Goal: Task Accomplishment & Management: Complete application form

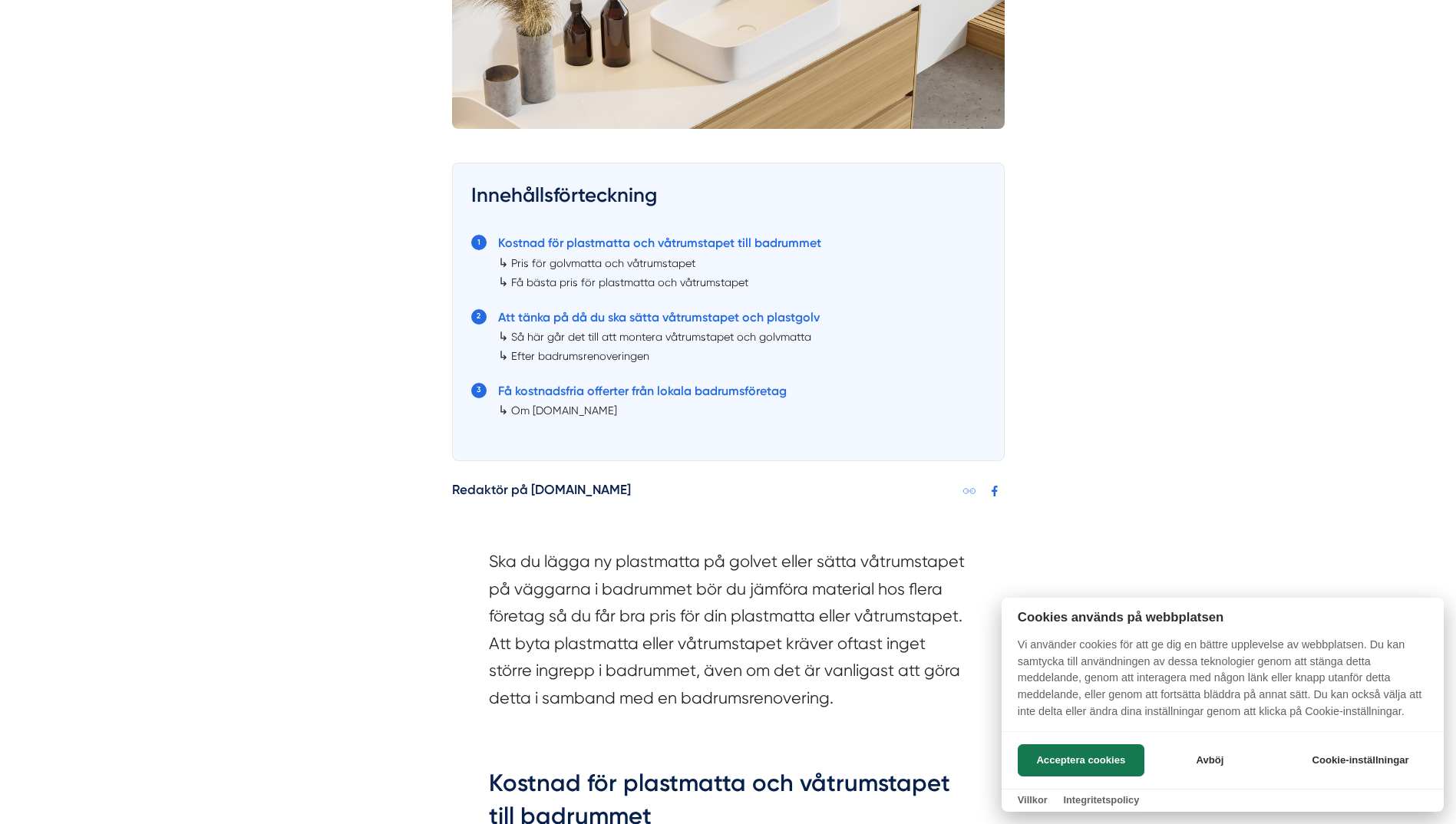
scroll to position [767, 0]
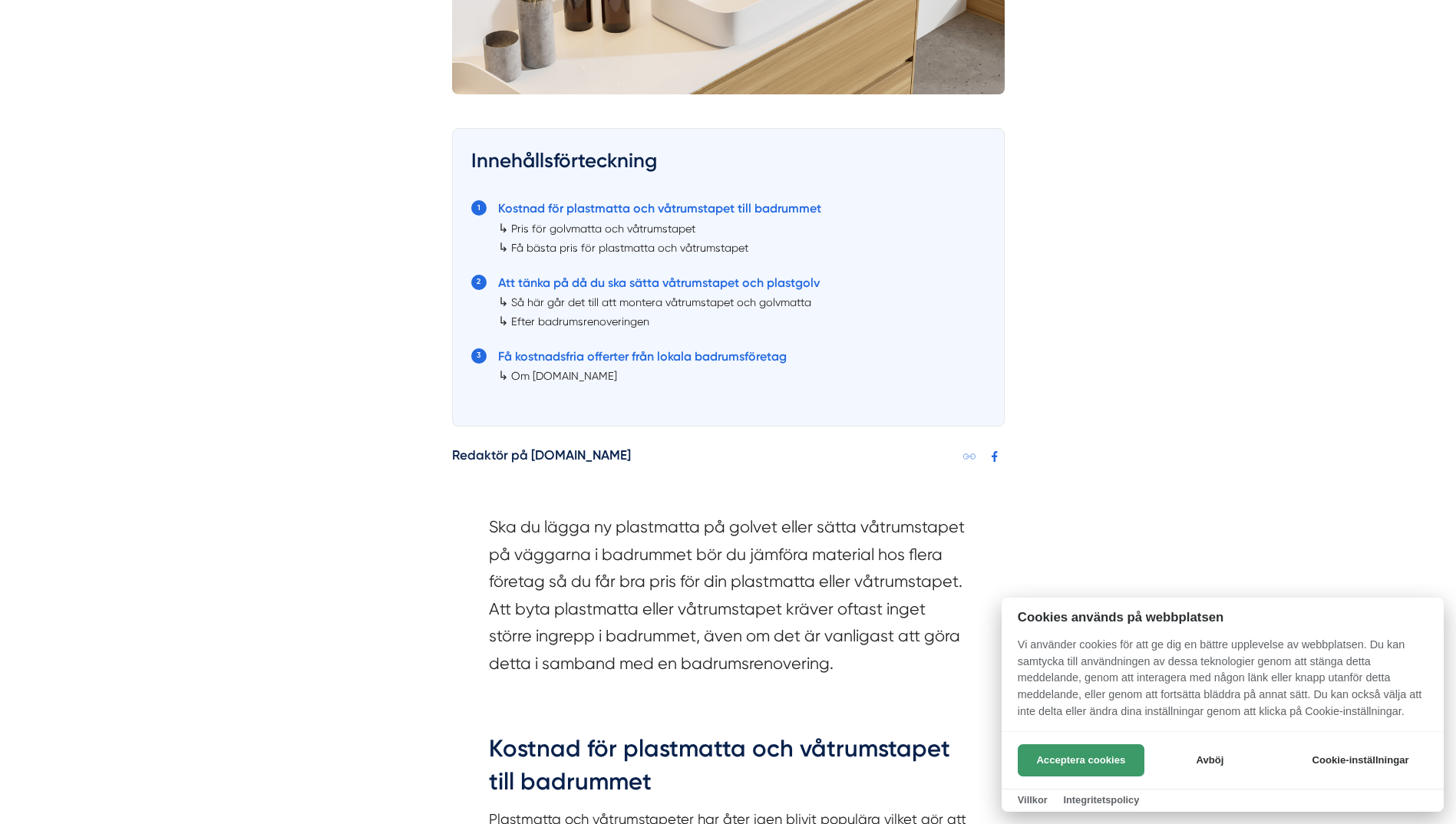
click at [1055, 753] on button "Acceptera cookies" at bounding box center [1081, 761] width 127 height 33
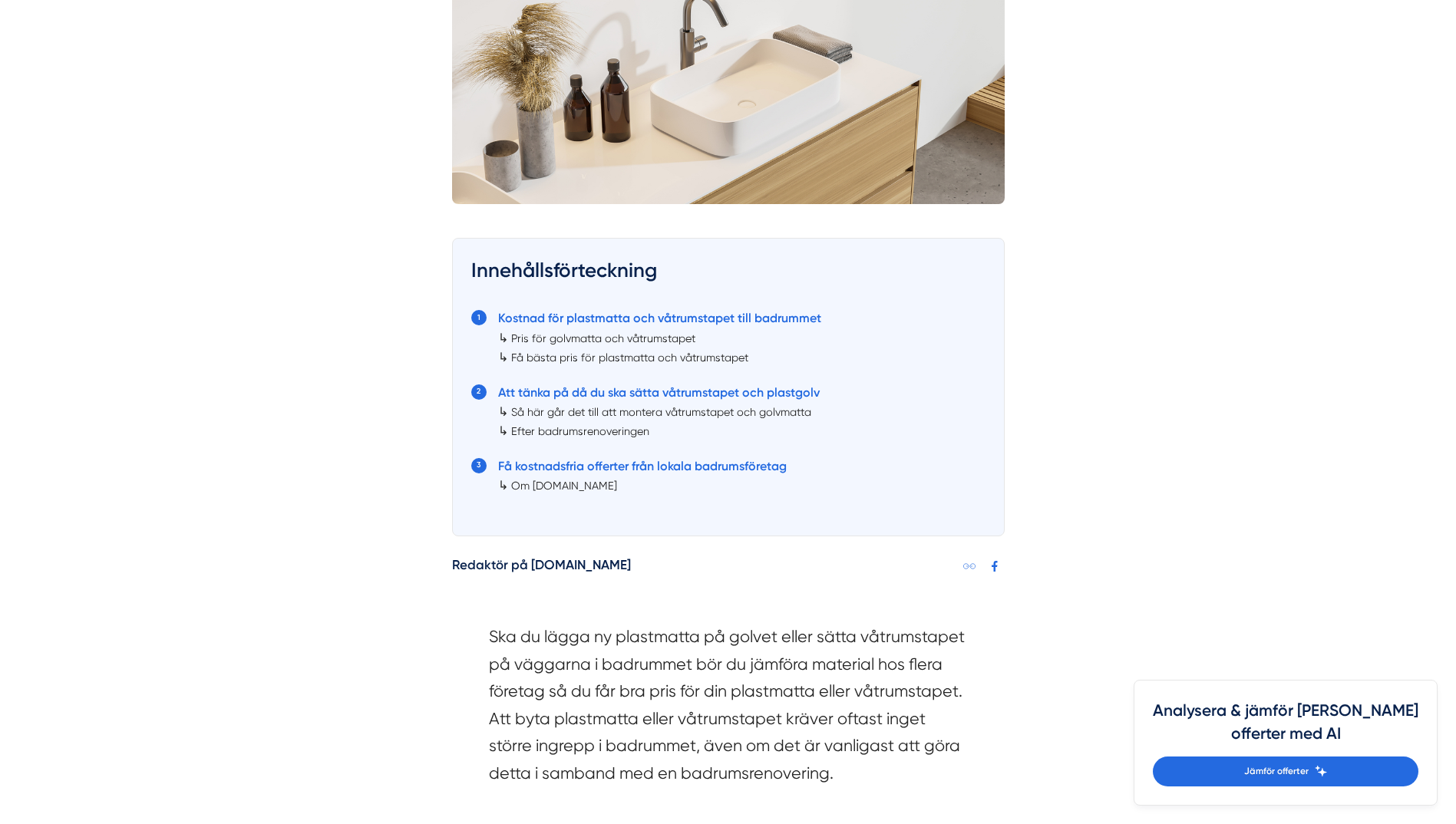
scroll to position [884, 0]
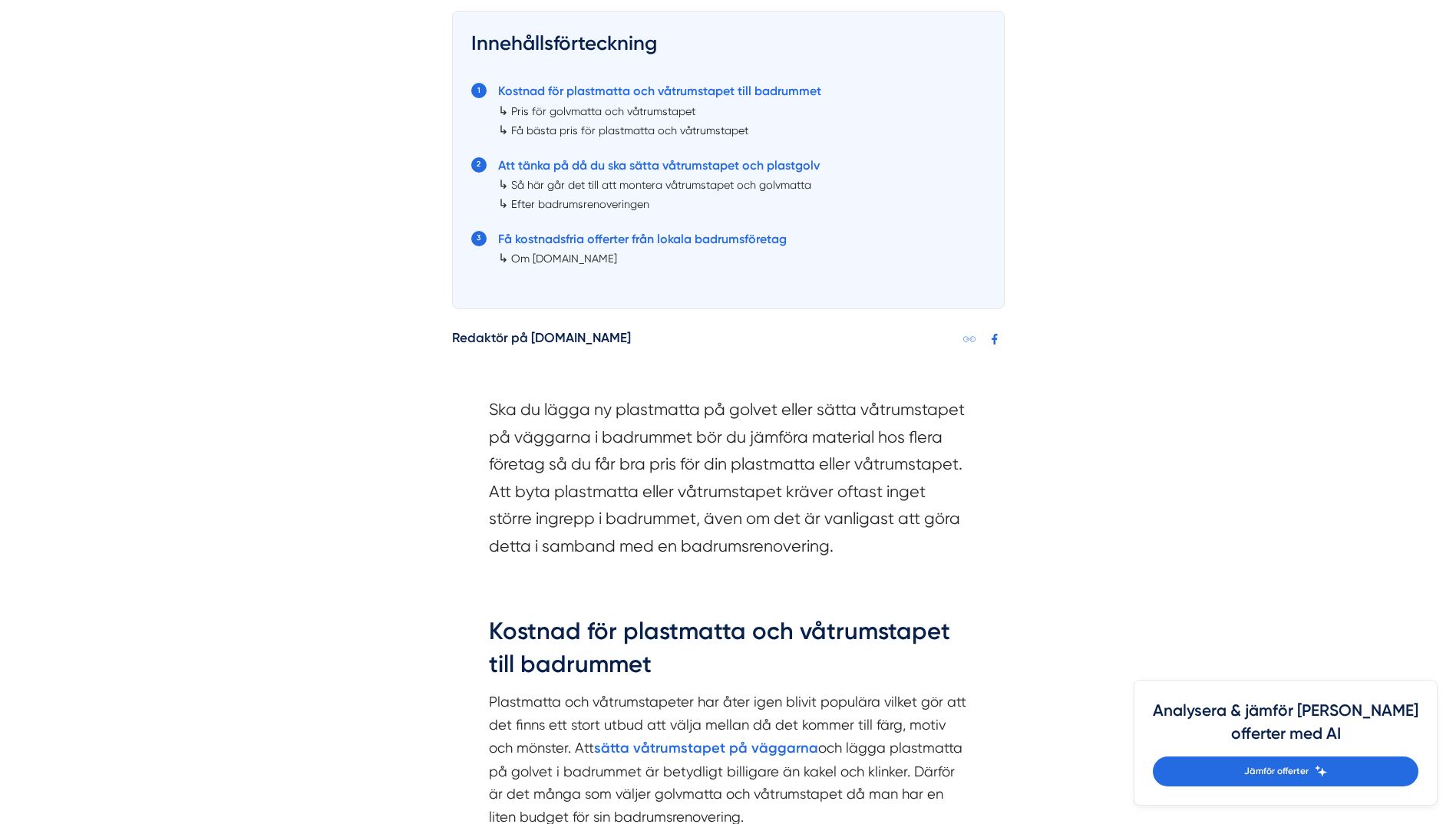
click at [584, 255] on link "Om [DOMAIN_NAME]" at bounding box center [564, 258] width 106 height 12
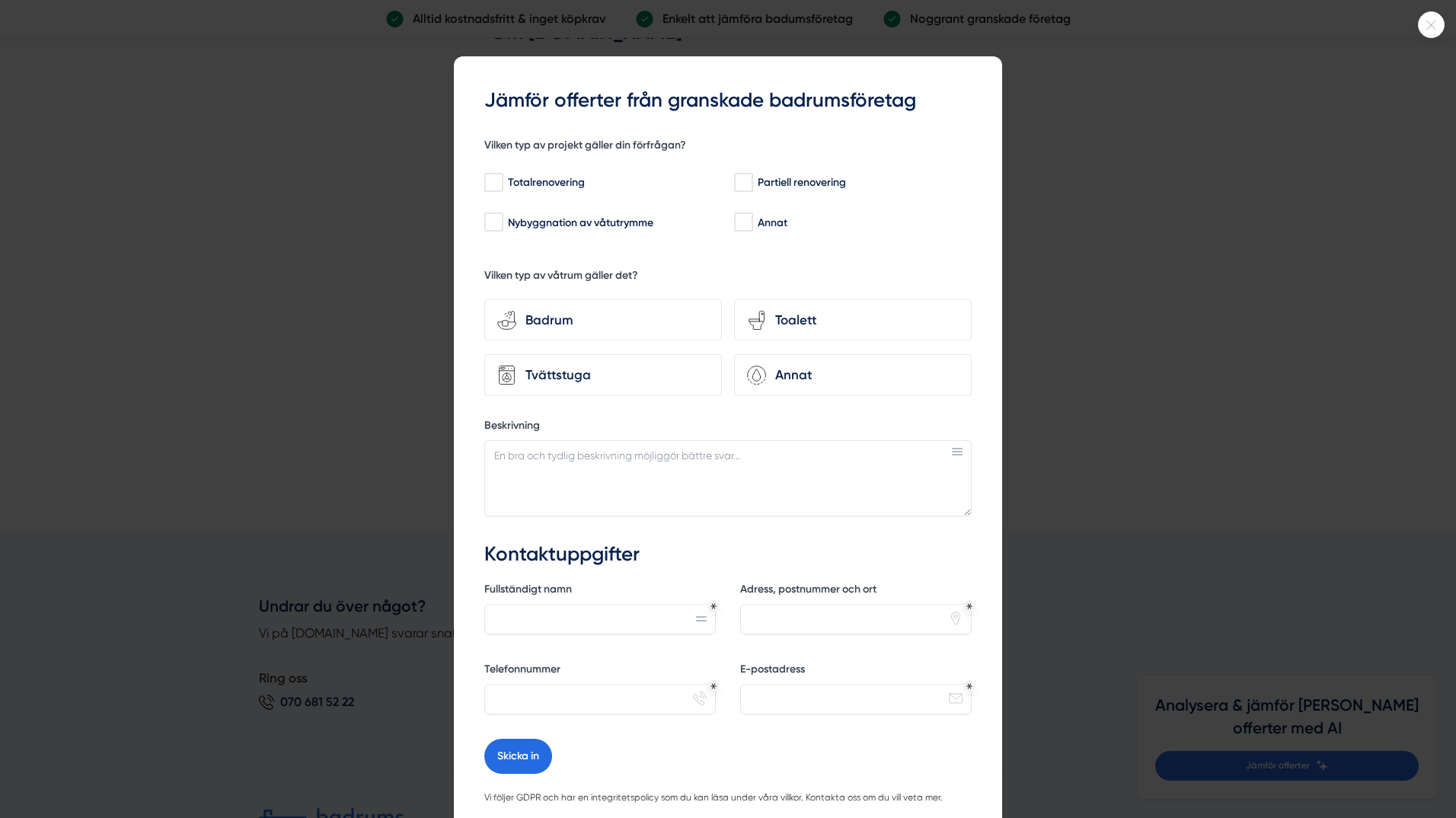
click at [1218, 196] on div at bounding box center [728, 409] width 1456 height 818
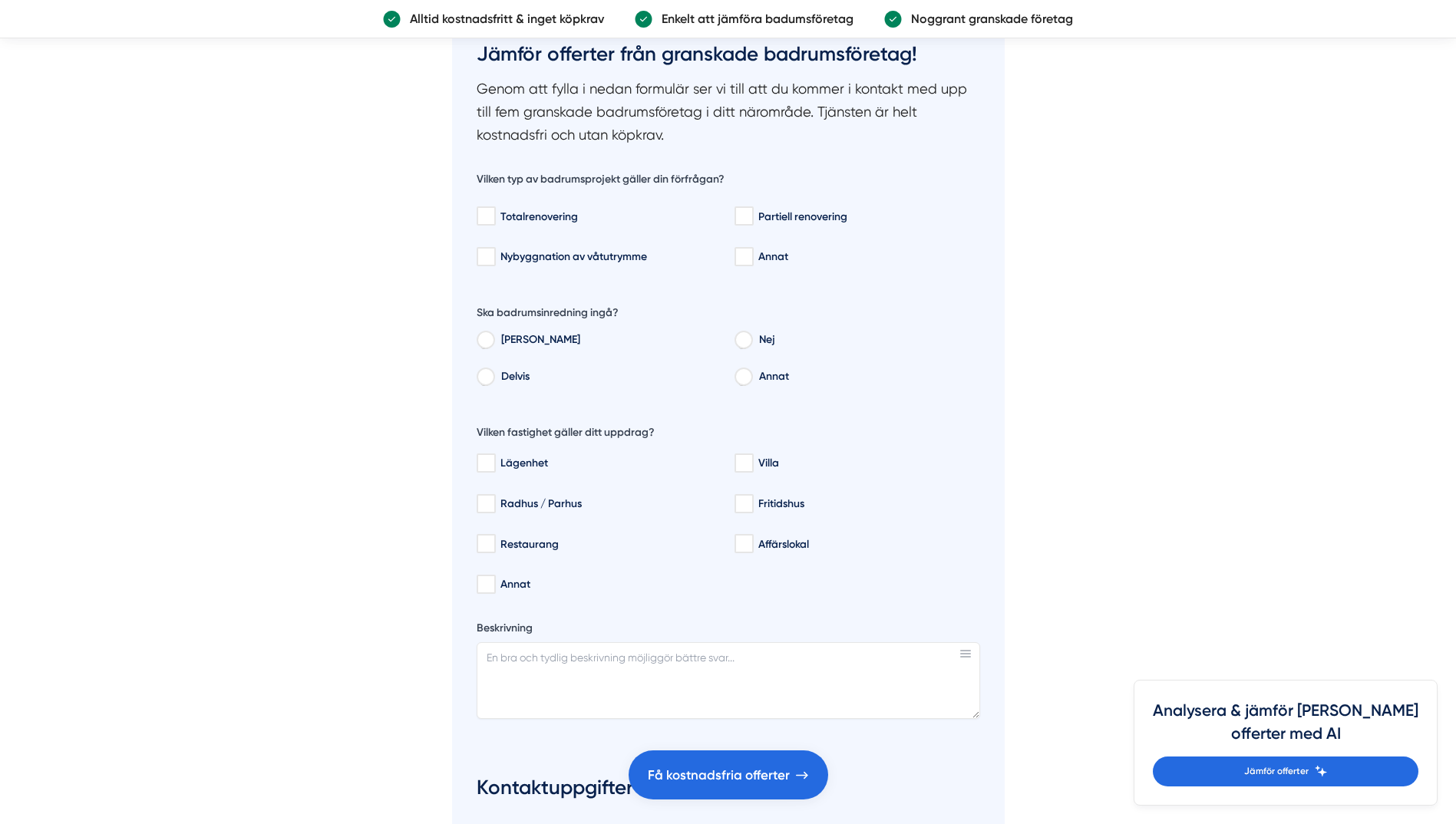
scroll to position [2476, 0]
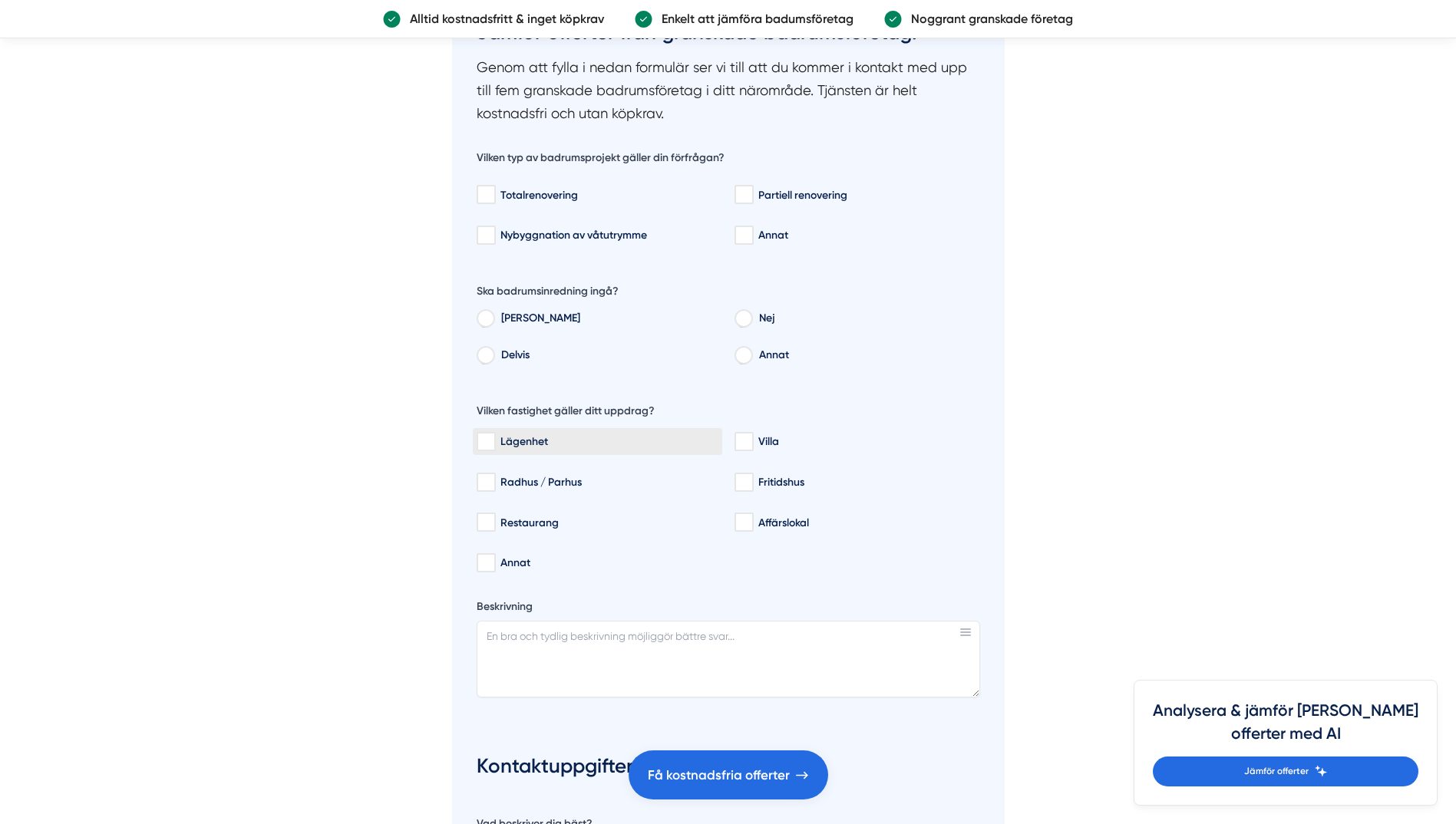
click at [491, 438] on input "Lägenhet" at bounding box center [485, 442] width 18 height 15
checkbox input "true"
click at [741, 196] on input "Partiell renovering" at bounding box center [743, 194] width 18 height 15
checkbox input "true"
click at [754, 310] on label "Nej" at bounding box center [865, 320] width 229 height 23
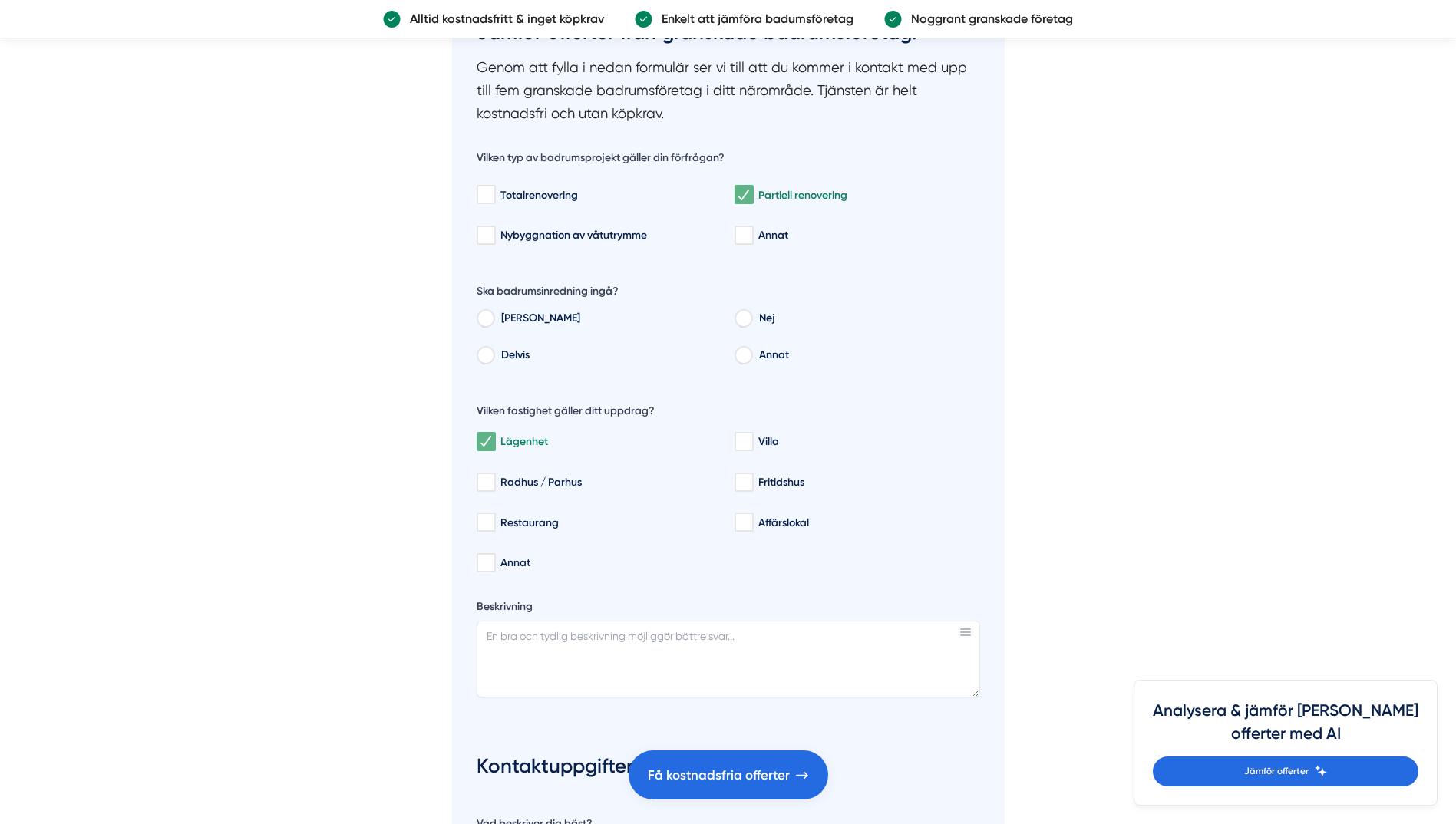
click at [751, 314] on input "Nej" at bounding box center [742, 320] width 17 height 14
radio input "true"
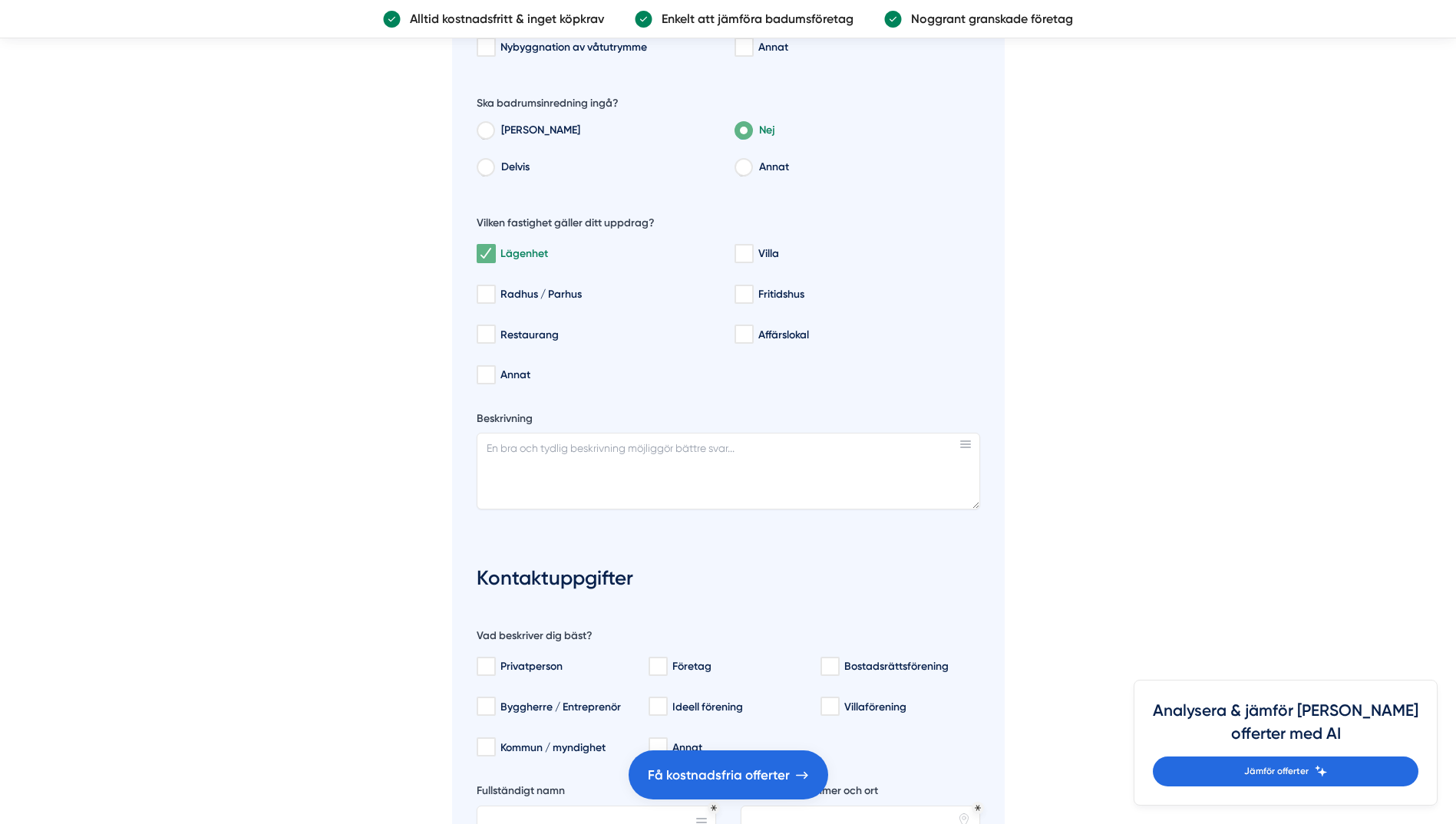
scroll to position [2706, 0]
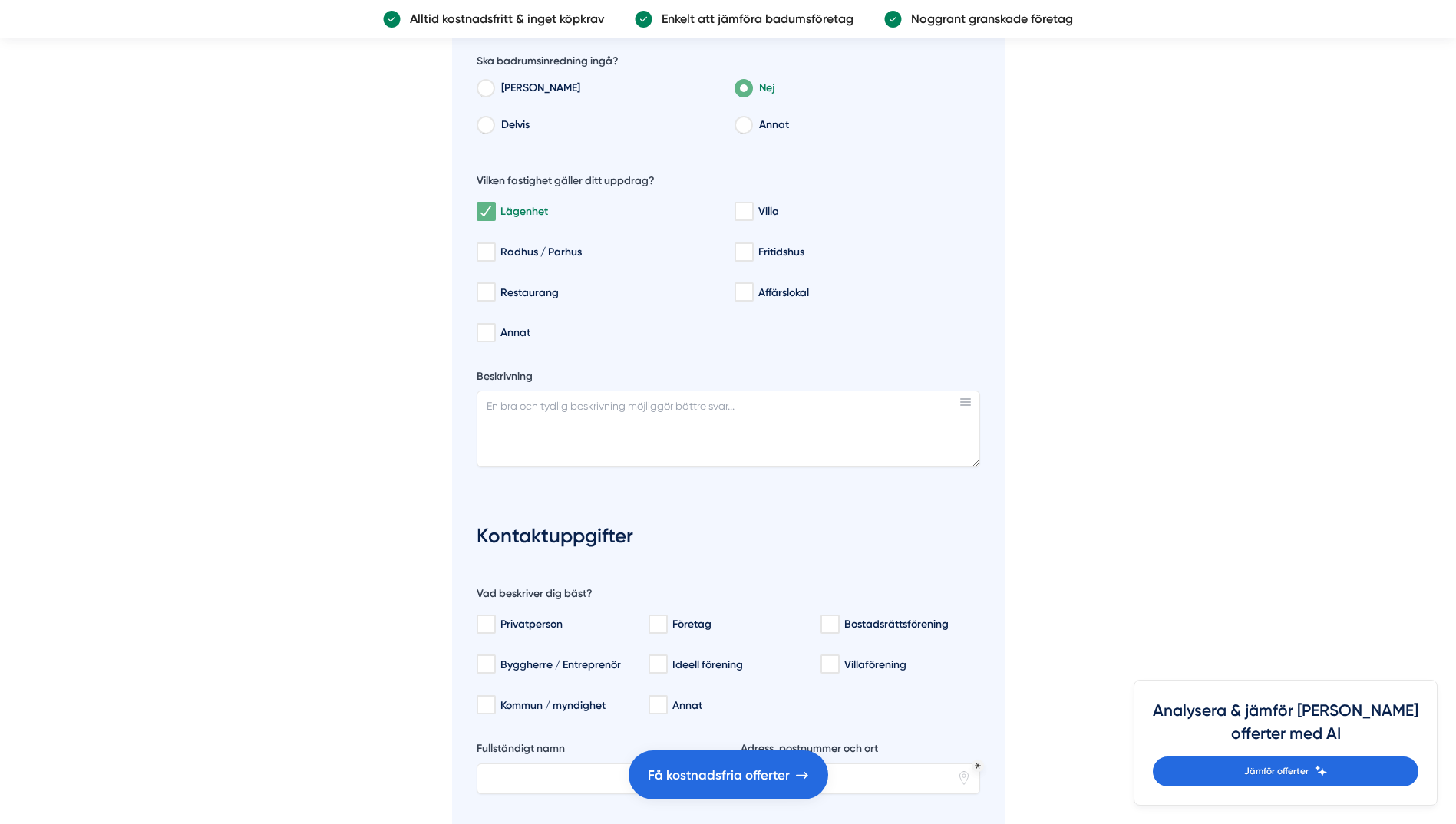
drag, startPoint x: 1196, startPoint y: 444, endPoint x: 1436, endPoint y: 654, distance: 318.9
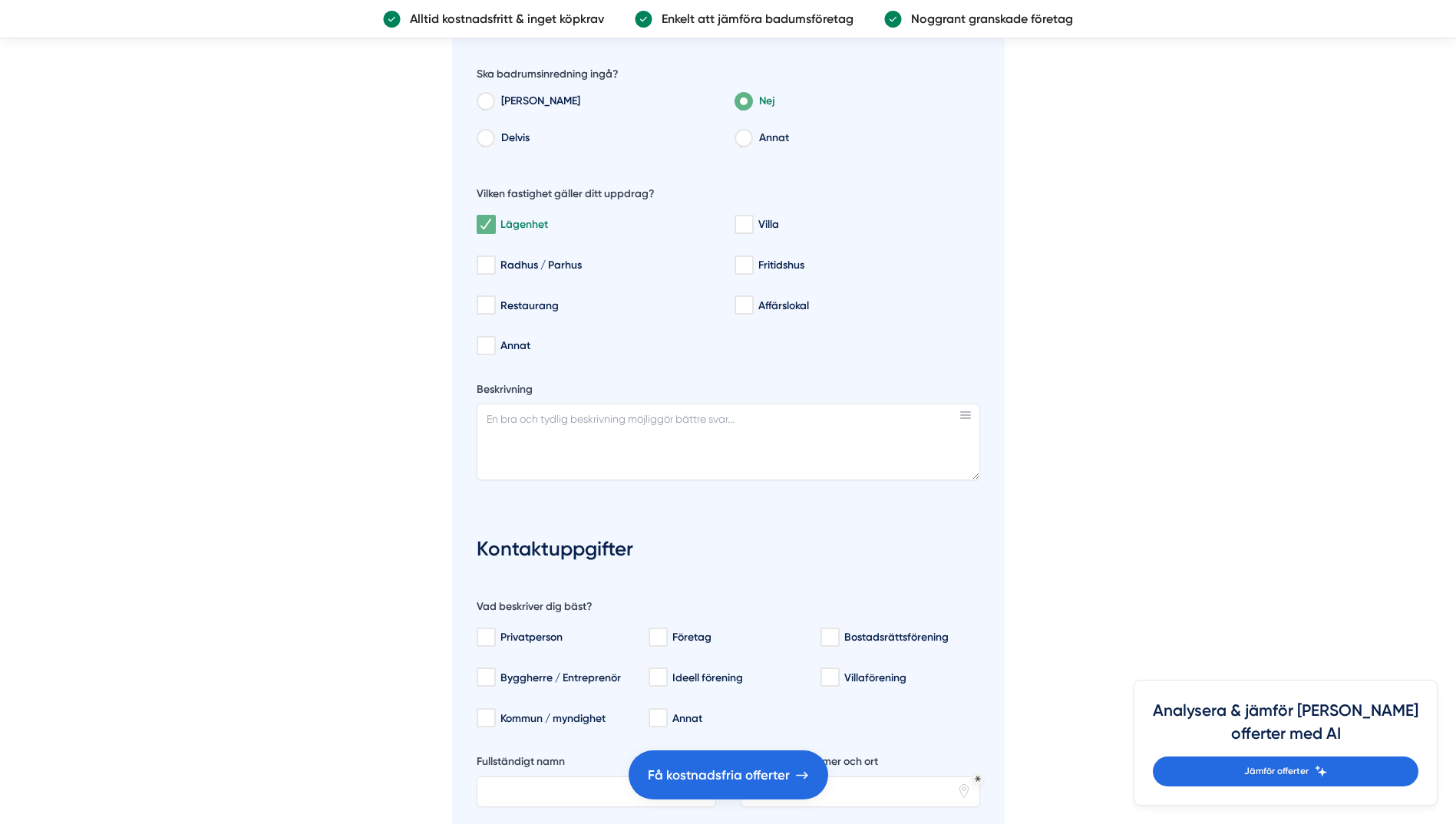
scroll to position [2725, 0]
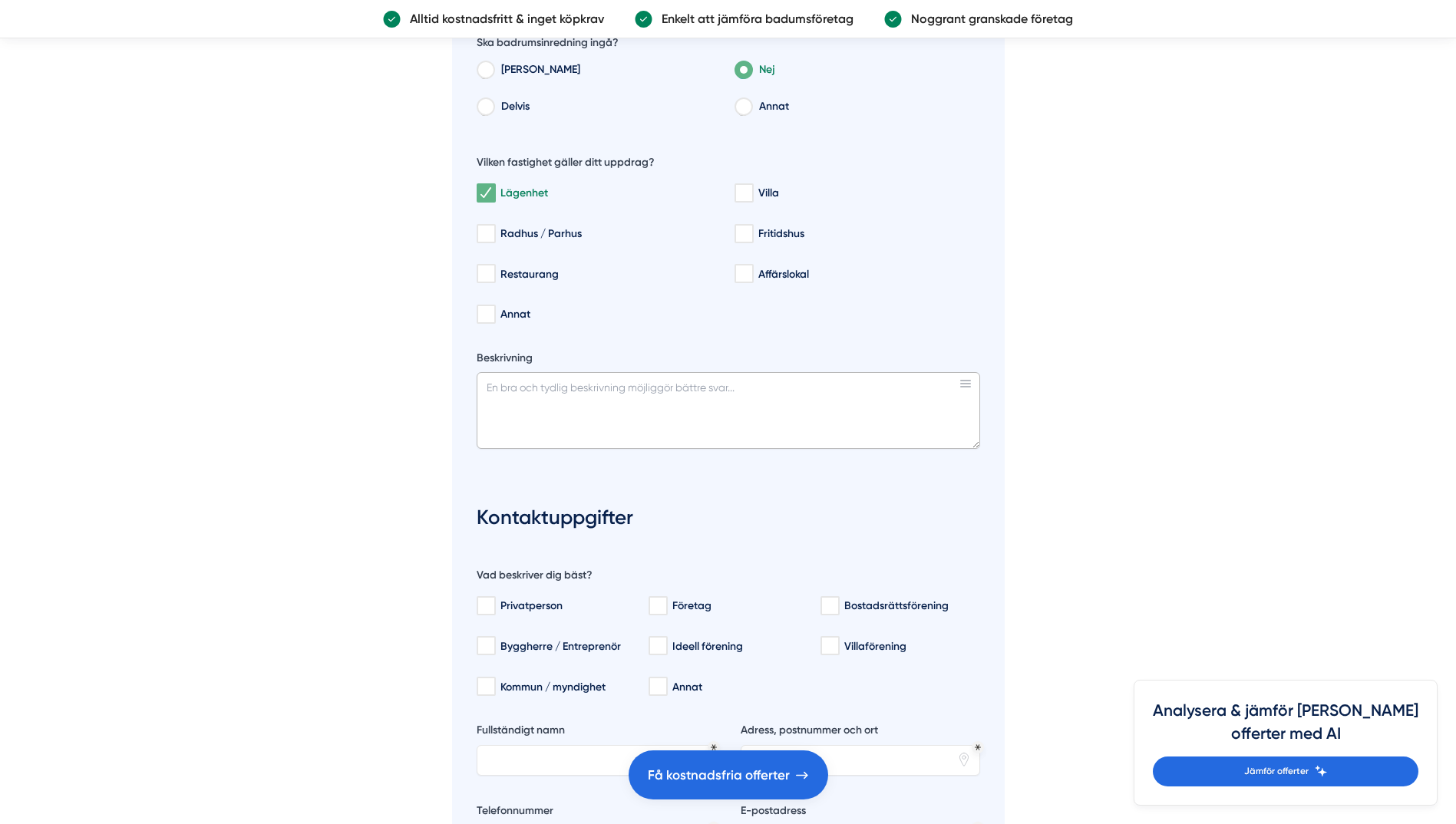
click at [595, 380] on textarea "Beskrivning" at bounding box center [728, 410] width 503 height 76
paste textarea "Jag söker hjälp med en mindre badrumsrenovering i min bostadsrätt (ca 4 kvm). A…"
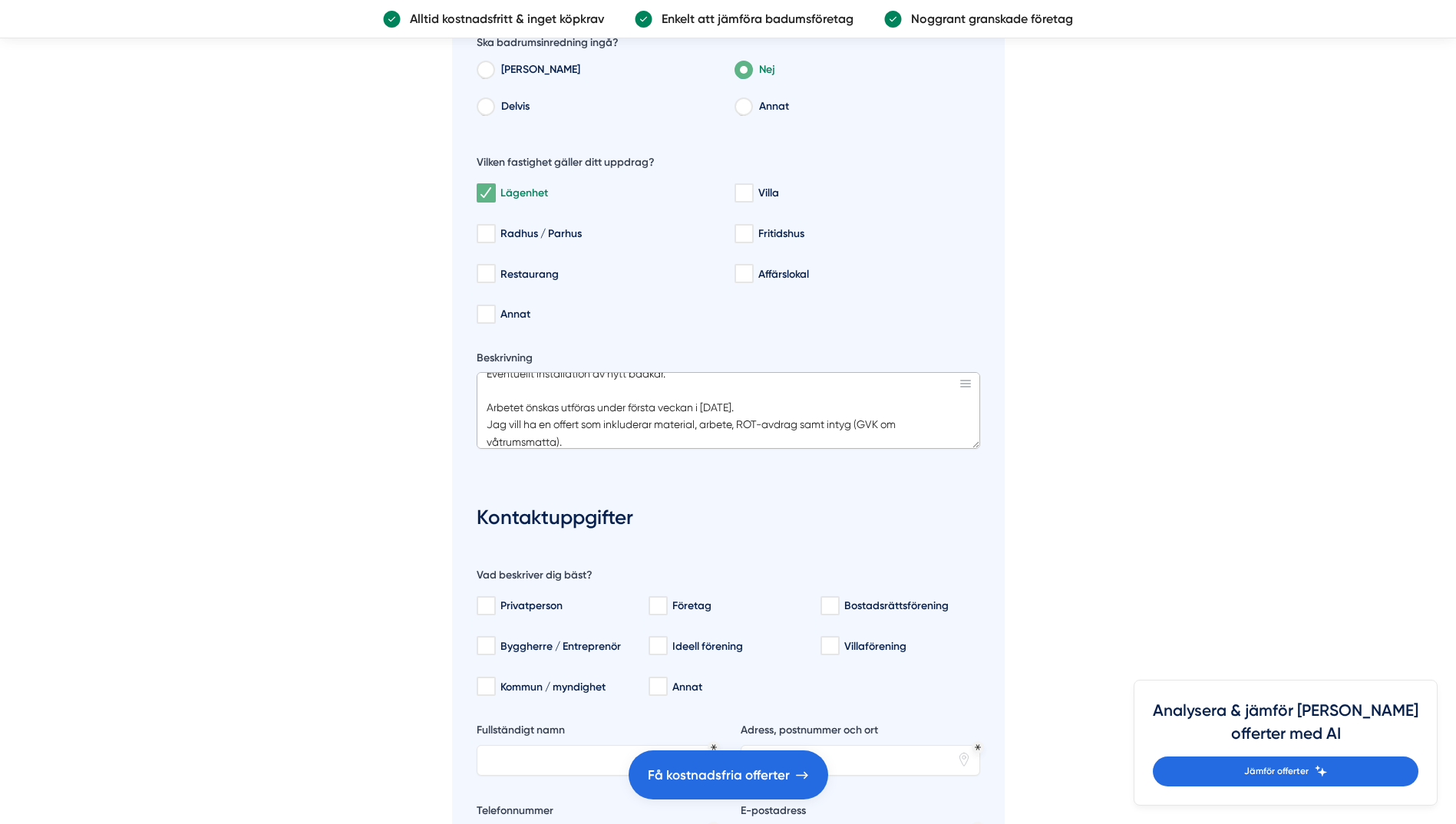
scroll to position [0, 0]
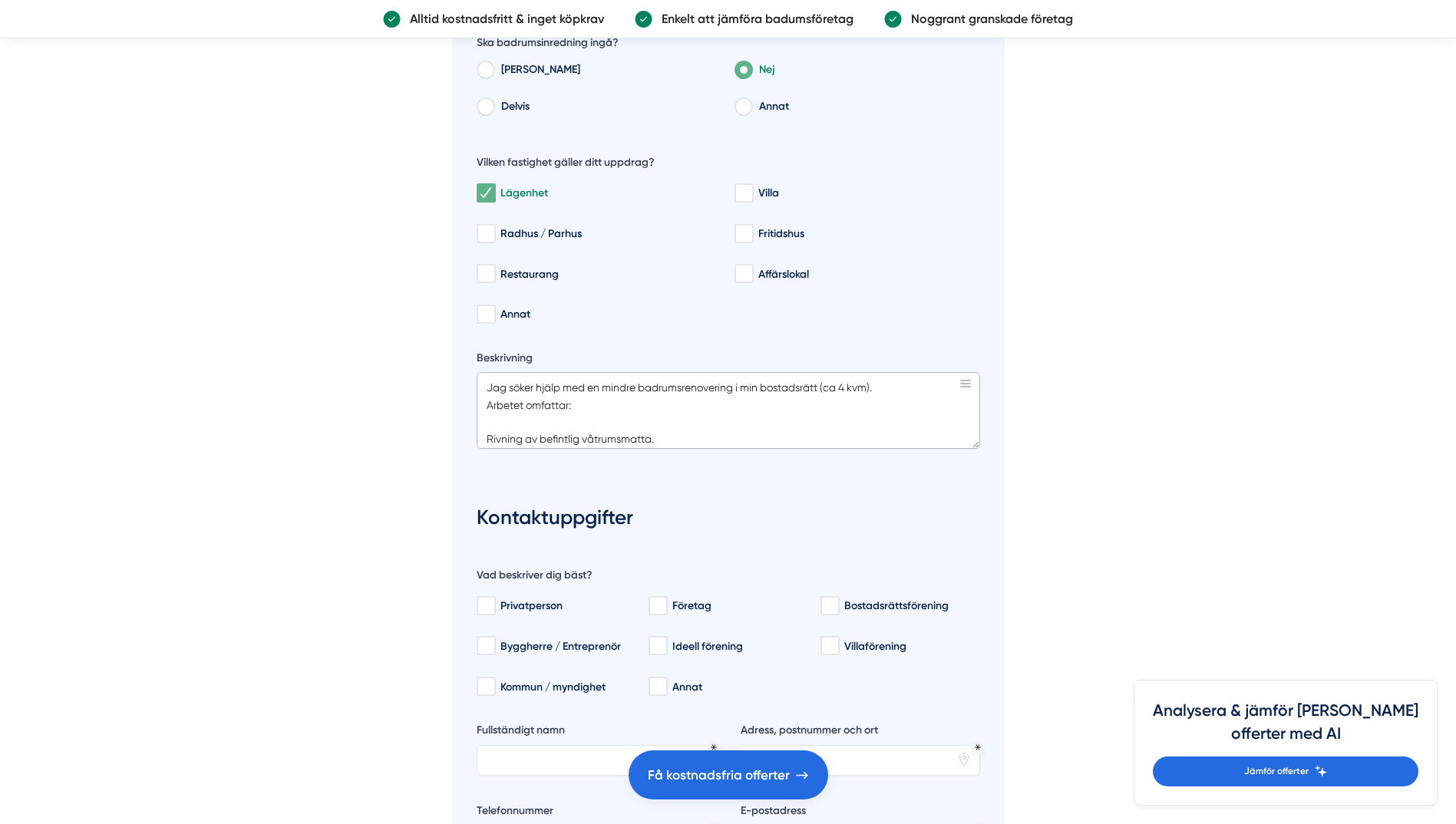
click at [885, 383] on textarea "Jag söker hjälp med en mindre badrumsrenovering i min bostadsrätt (ca 4 kvm). A…" at bounding box center [728, 410] width 503 height 76
click at [494, 433] on textarea "Jag söker hjälp med en mindre badrumsrenovering i min bostadsrätt (ca 4 kvm). A…" at bounding box center [728, 410] width 503 height 76
click at [503, 425] on textarea "Jag söker hjälp med en mindre badrumsrenovering i min bostadsrätt (ca 4 kvm). A…" at bounding box center [728, 410] width 503 height 76
click at [522, 438] on textarea "Jag söker hjälp med en mindre badrumsrenovering i min bostadsrätt (ca 4 kvm). A…" at bounding box center [728, 410] width 503 height 76
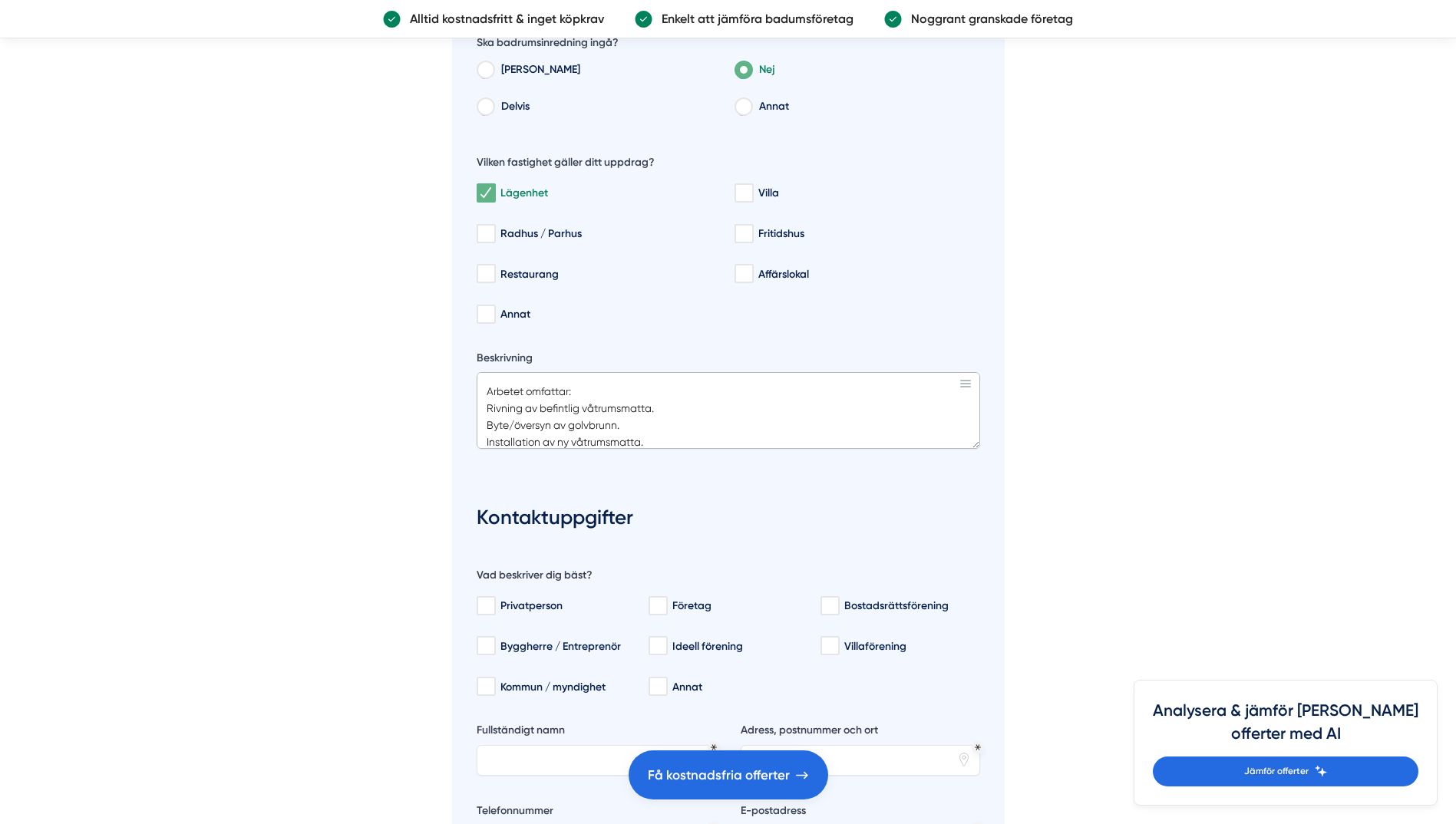
scroll to position [107, 0]
click at [539, 387] on textarea "Jag söker hjälp med en mindre badrumsrenovering i min bostadsrätt (ca 4 kvm). A…" at bounding box center [728, 410] width 503 height 76
click at [539, 412] on textarea "Jag söker hjälp med en mindre badrumsrenovering i min bostadsrätt (ca 4 kvm). A…" at bounding box center [728, 410] width 503 height 76
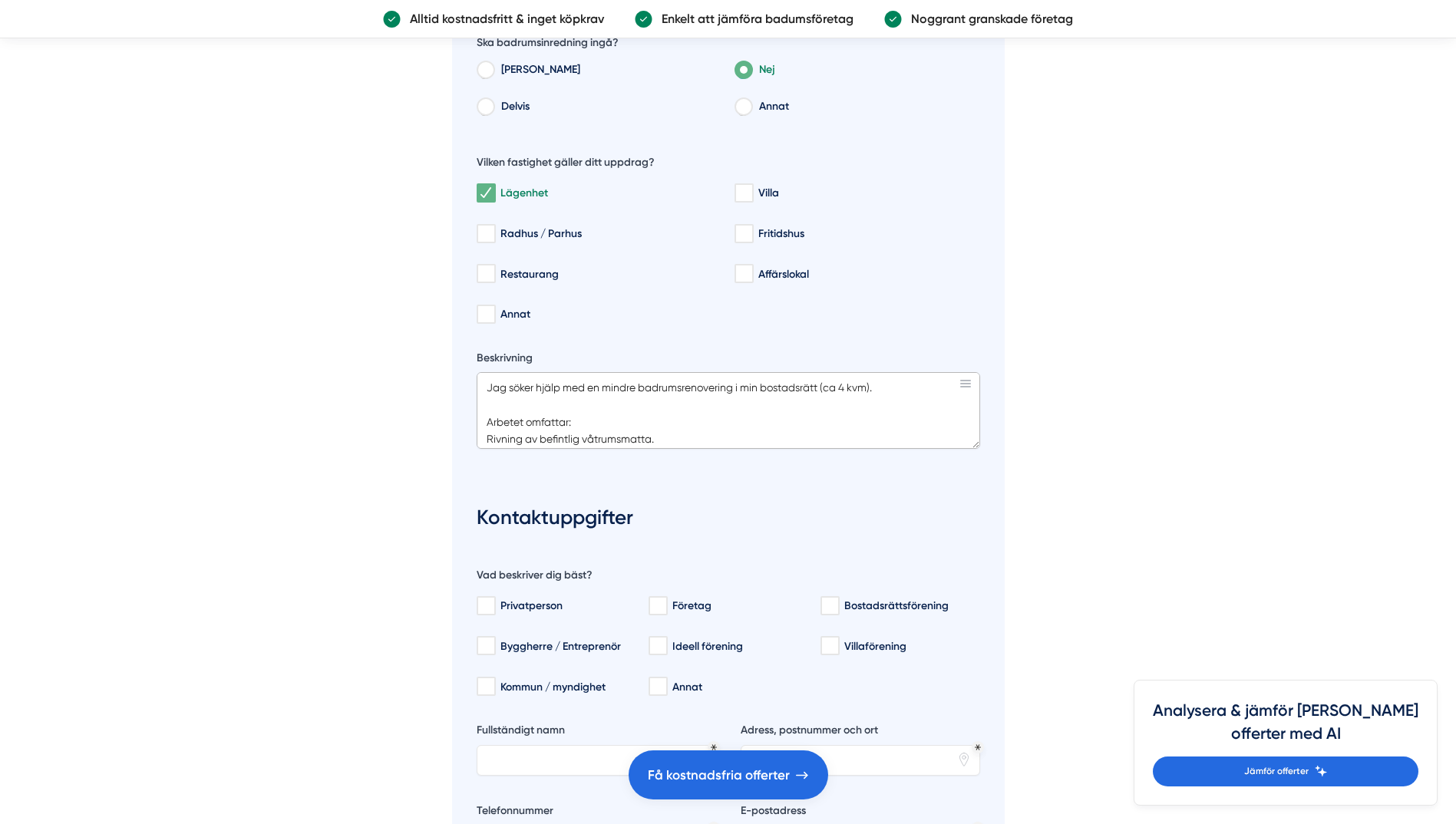
click at [906, 389] on textarea "Jag söker hjälp med en mindre badrumsrenovering i min bostadsrätt (ca 4 kvm). A…" at bounding box center [728, 410] width 503 height 76
type textarea "Jag söker hjälp med en mindre badrumsrenovering i min bostadsrätt (ca 4 kvm) i …"
click at [483, 605] on input "Privatperson" at bounding box center [485, 605] width 18 height 15
checkbox input "true"
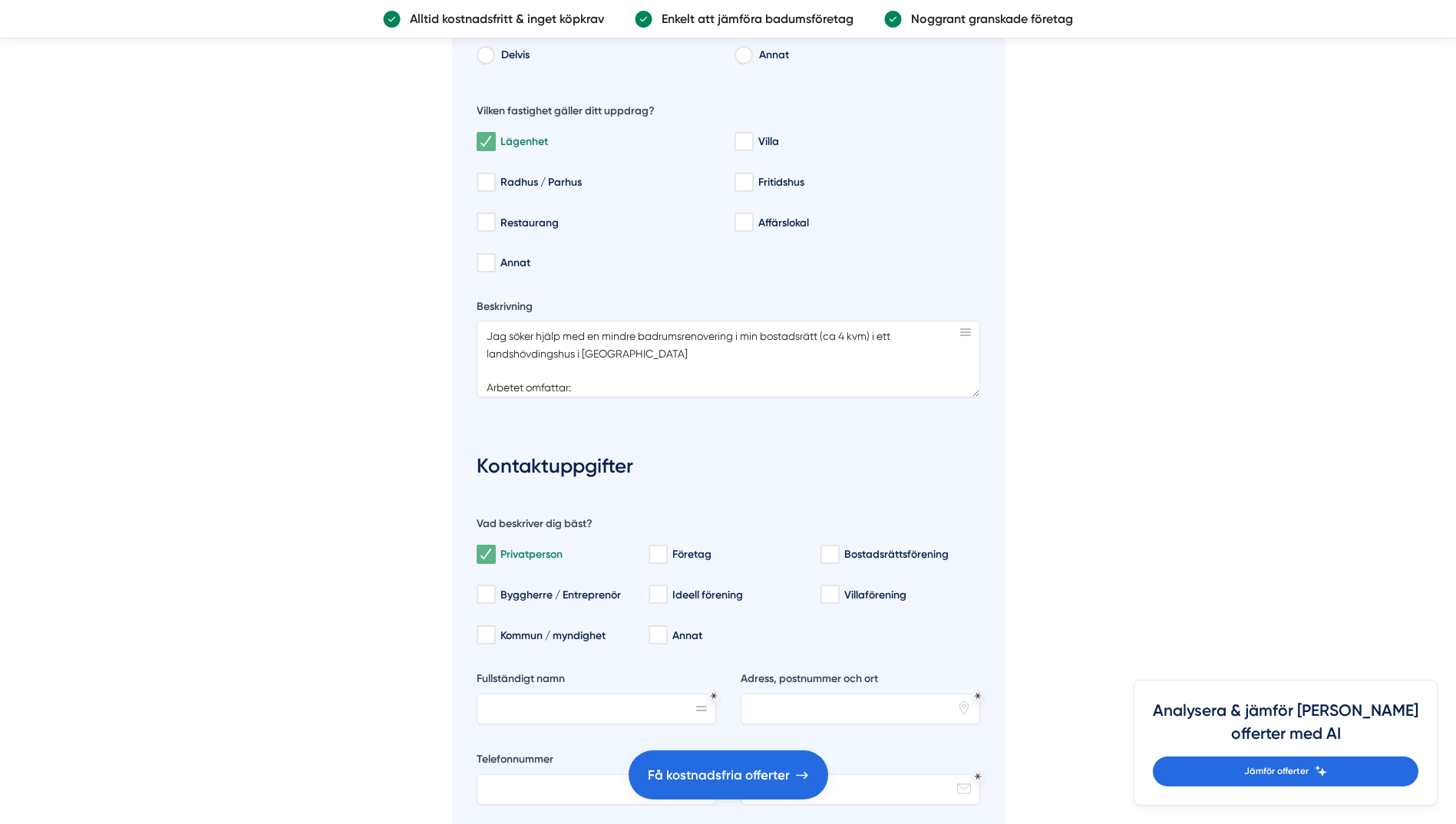
scroll to position [2878, 0]
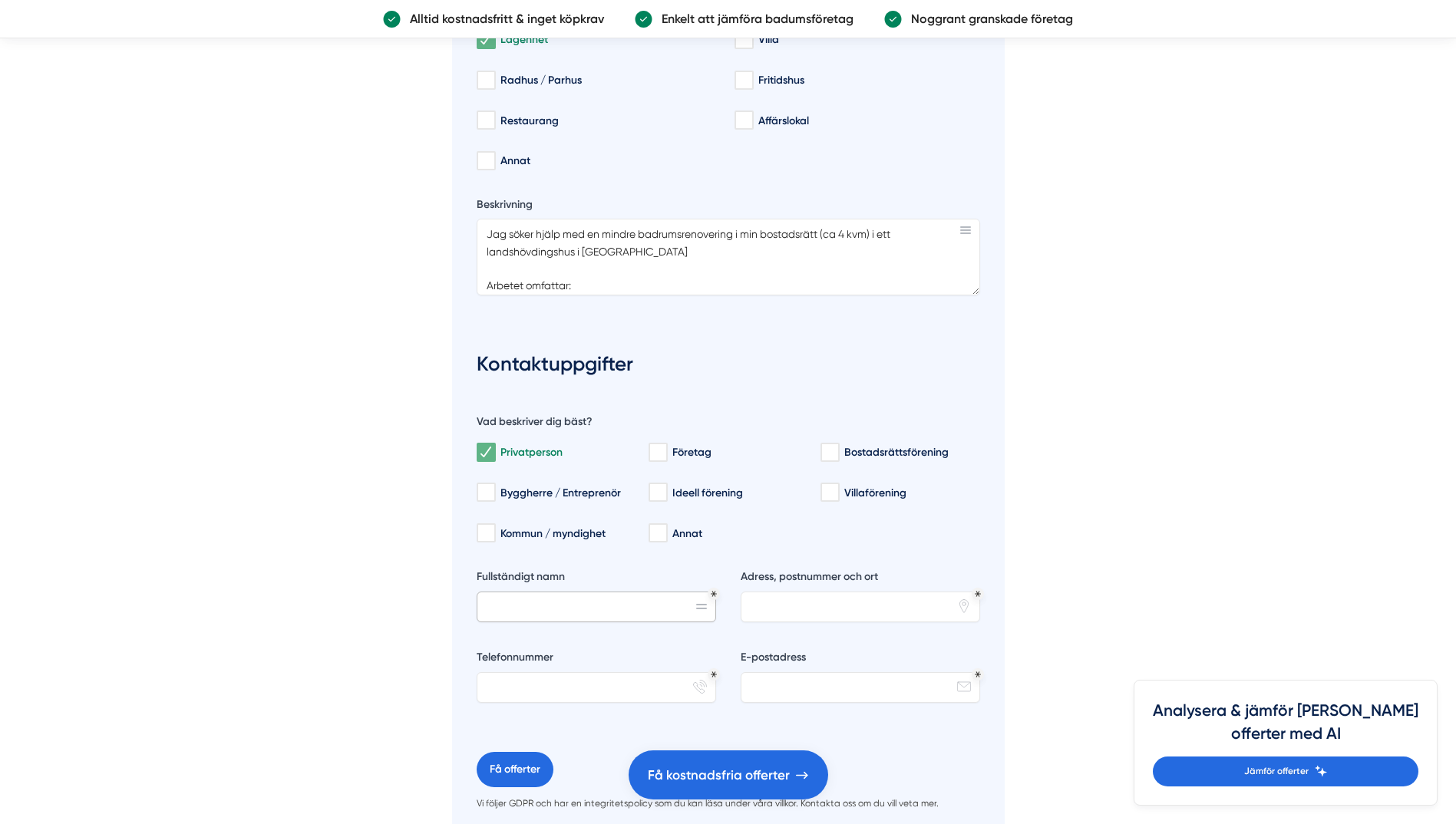
click at [623, 613] on input "Fullständigt namn" at bounding box center [596, 607] width 239 height 31
type input "[PERSON_NAME]"
click at [796, 606] on input "Adress, postnummer och ort" at bounding box center [860, 607] width 239 height 31
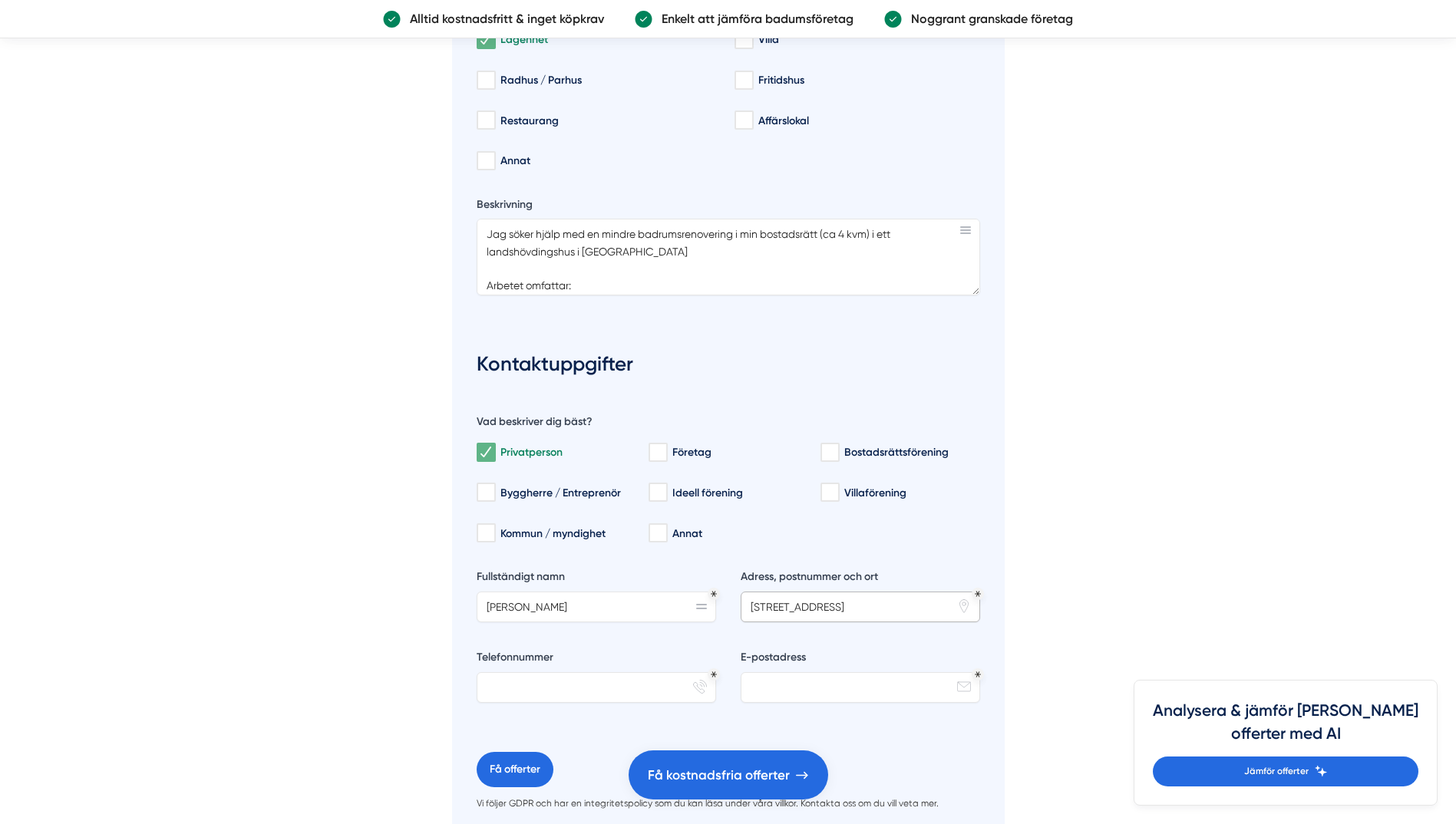
type input "[STREET_ADDRESS]"
click at [655, 691] on input "Telefonnummer" at bounding box center [596, 687] width 239 height 31
type input "0762813415"
click at [783, 665] on label "E-postadress" at bounding box center [860, 660] width 239 height 20
click at [783, 672] on input "E-postadress" at bounding box center [860, 687] width 239 height 31
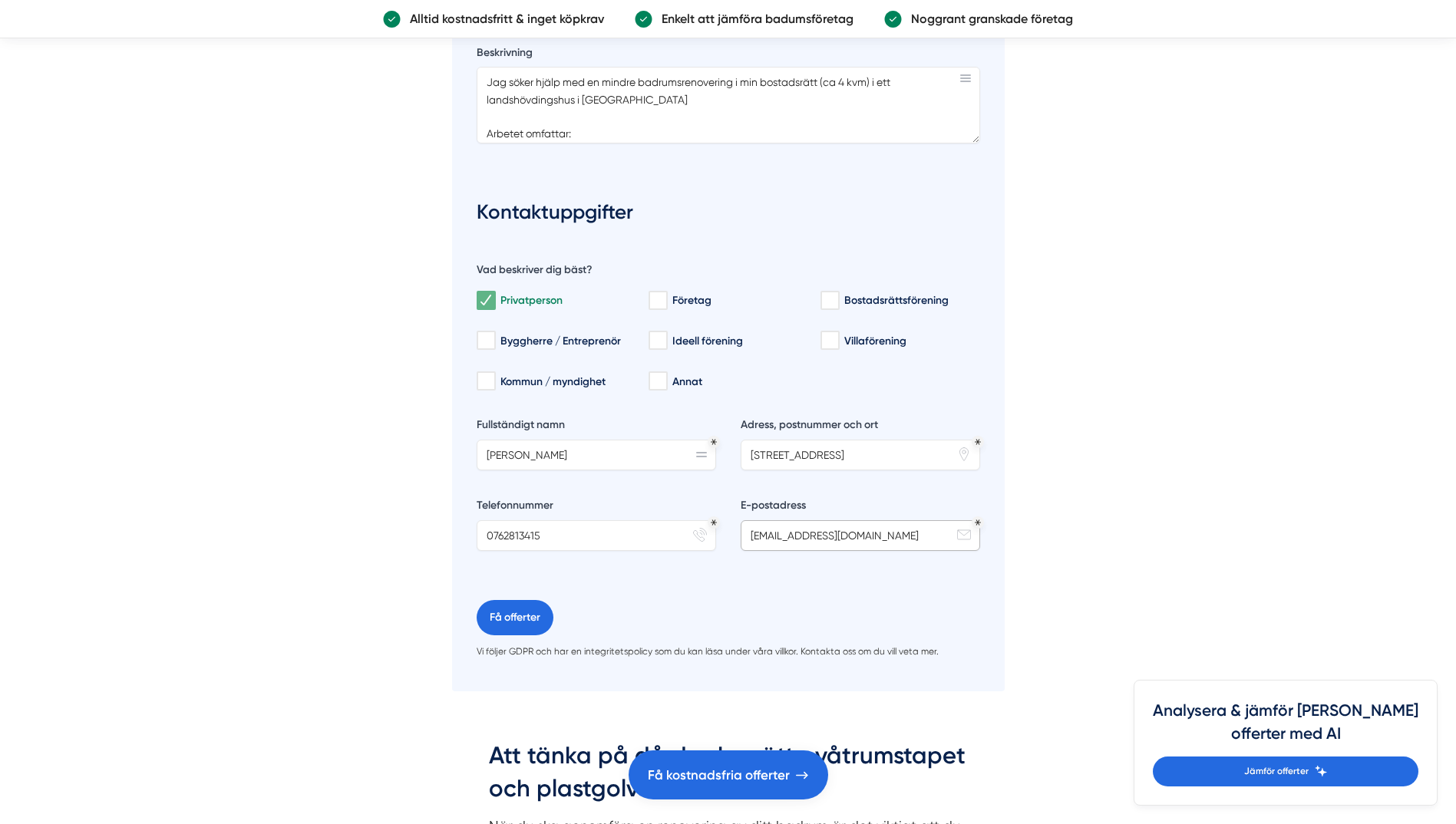
scroll to position [3032, 0]
type input "[EMAIL_ADDRESS][DOMAIN_NAME]"
click at [527, 605] on button "Få offerter" at bounding box center [514, 615] width 77 height 35
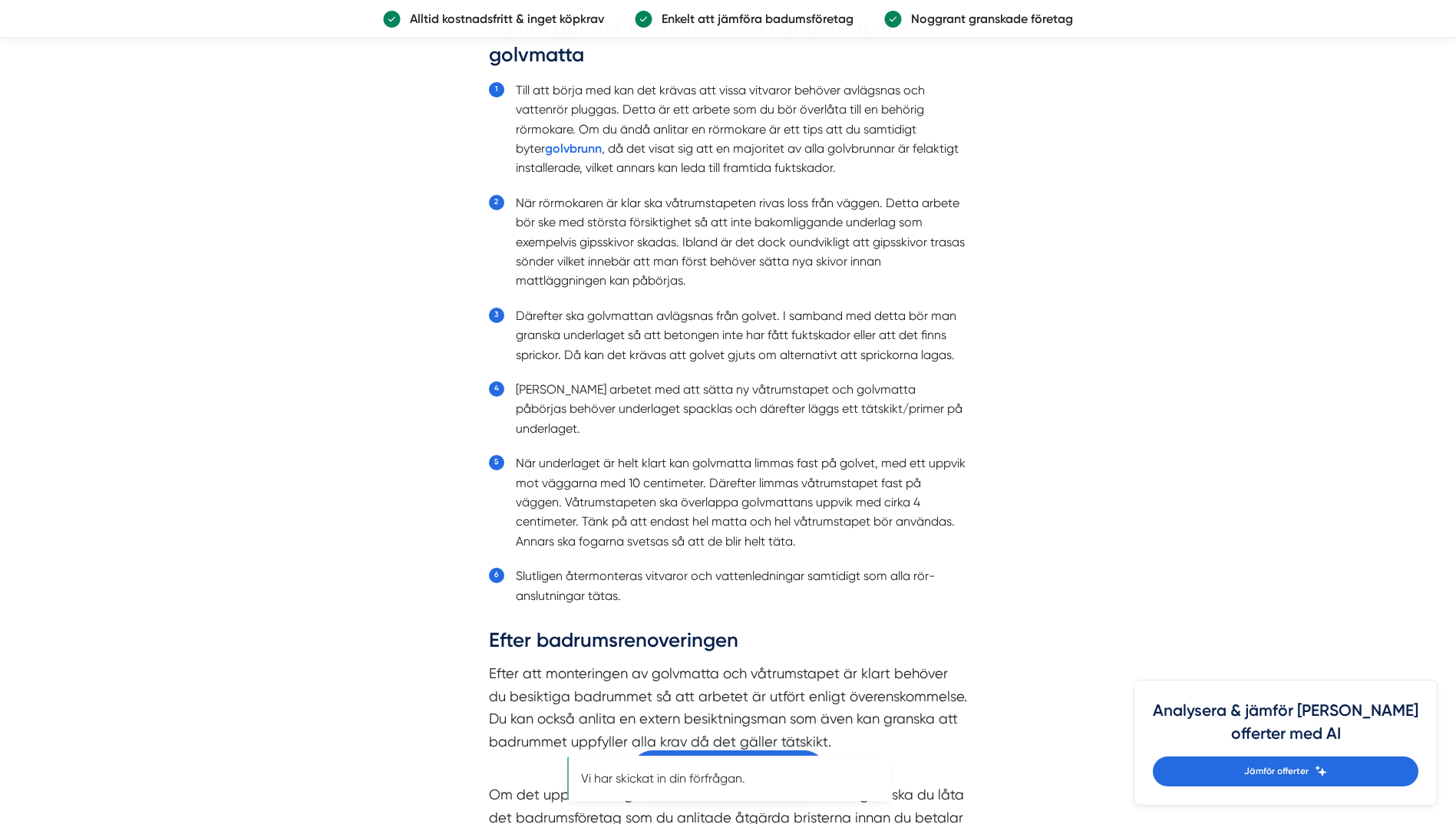
scroll to position [0, 0]
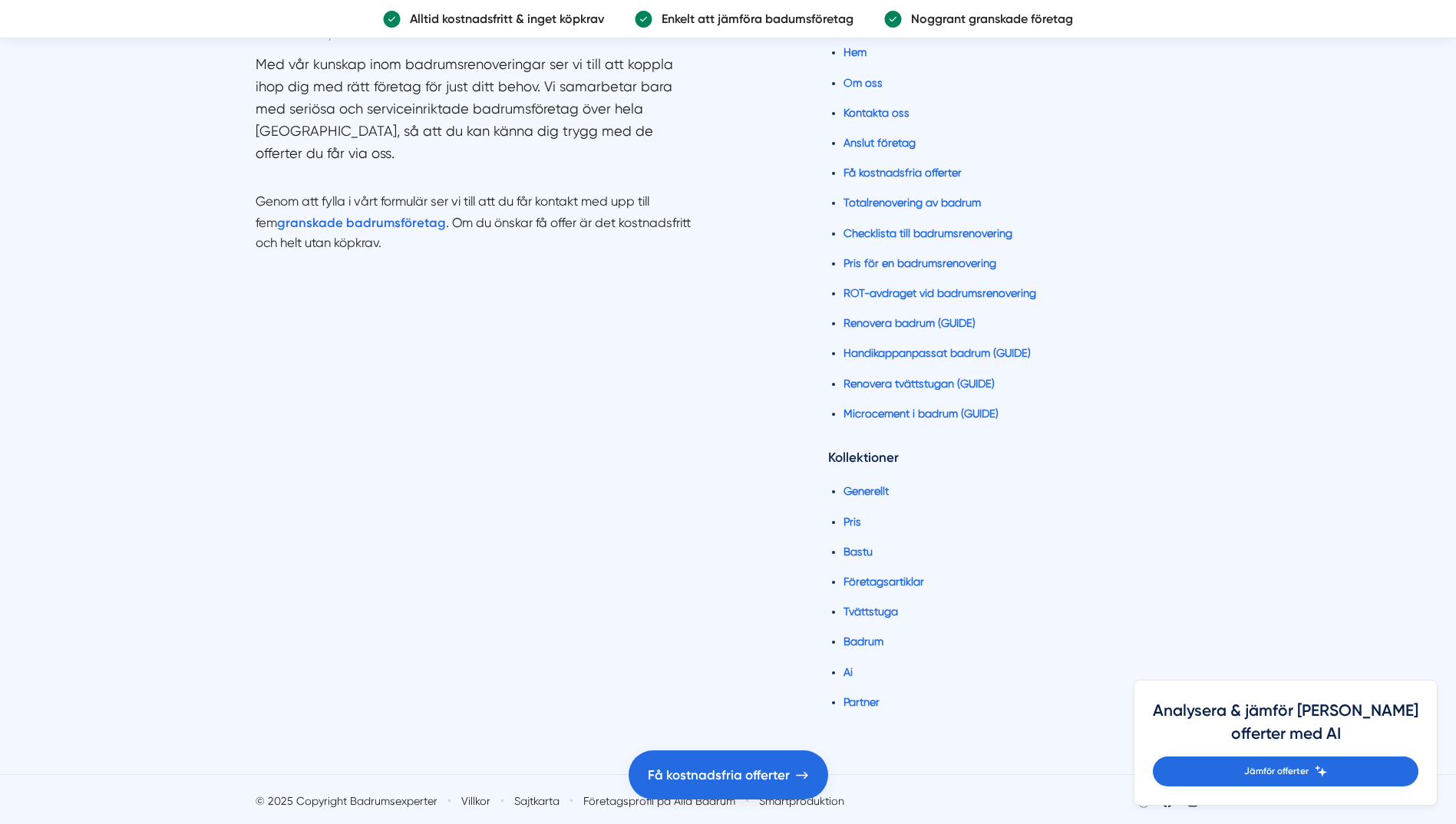
scroll to position [1237, 0]
click at [937, 251] on li "Pris för en badrumsrenovering" at bounding box center [1021, 260] width 356 height 18
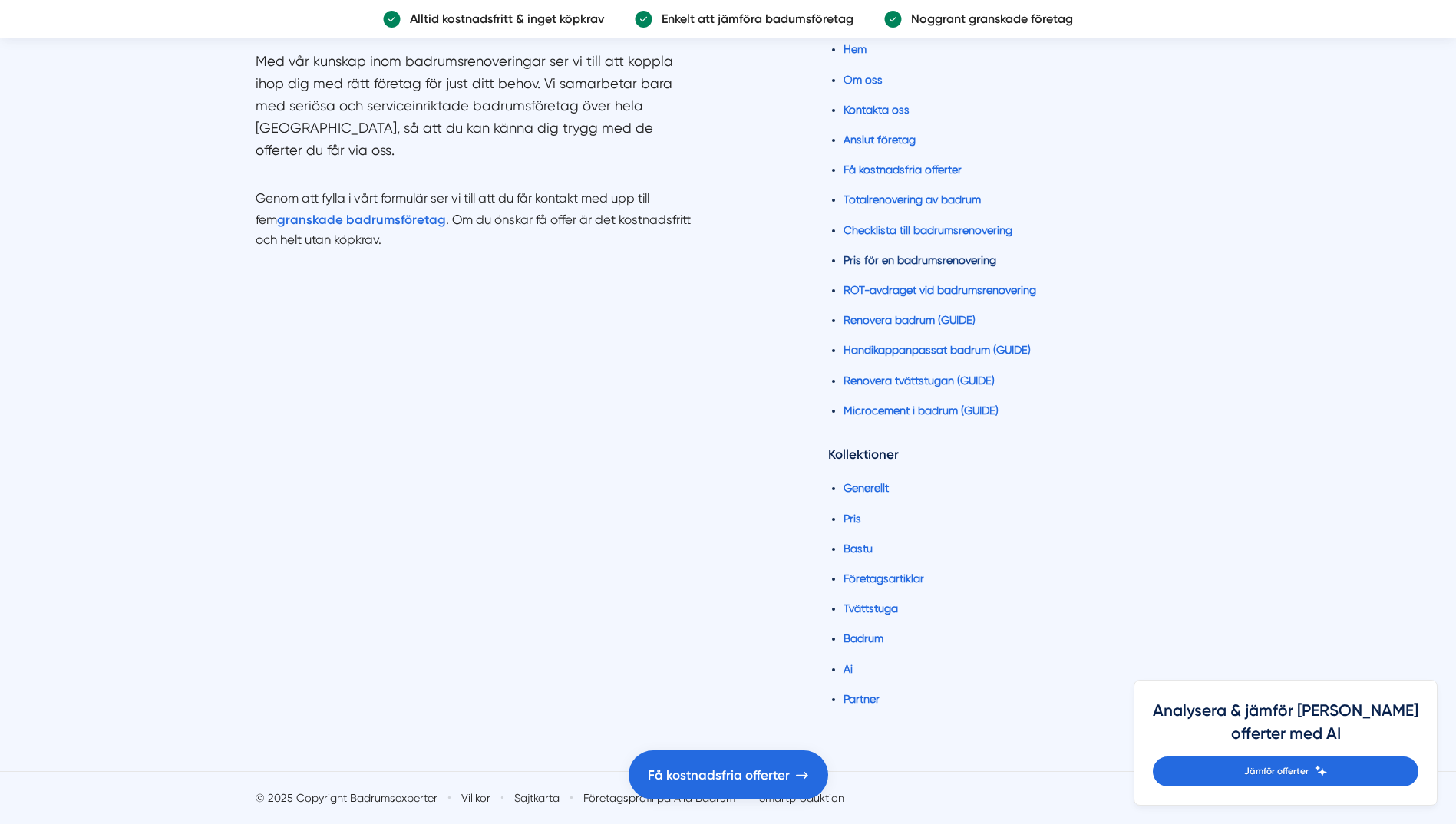
click at [937, 257] on link "Pris för en badrumsrenovering" at bounding box center [920, 259] width 153 height 12
